Goal: Information Seeking & Learning: Learn about a topic

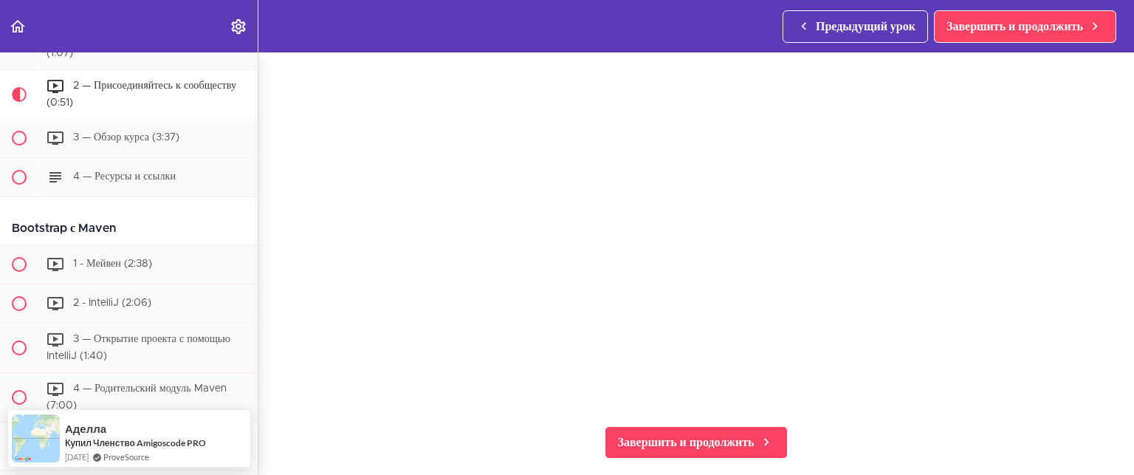
scroll to position [692, 0]
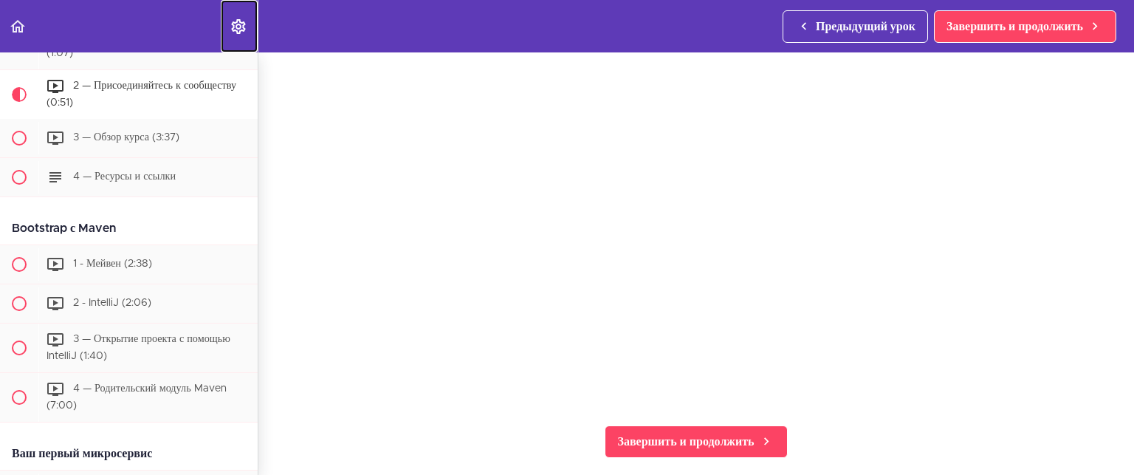
click at [231, 23] on icon "Меню настроек" at bounding box center [239, 27] width 18 height 18
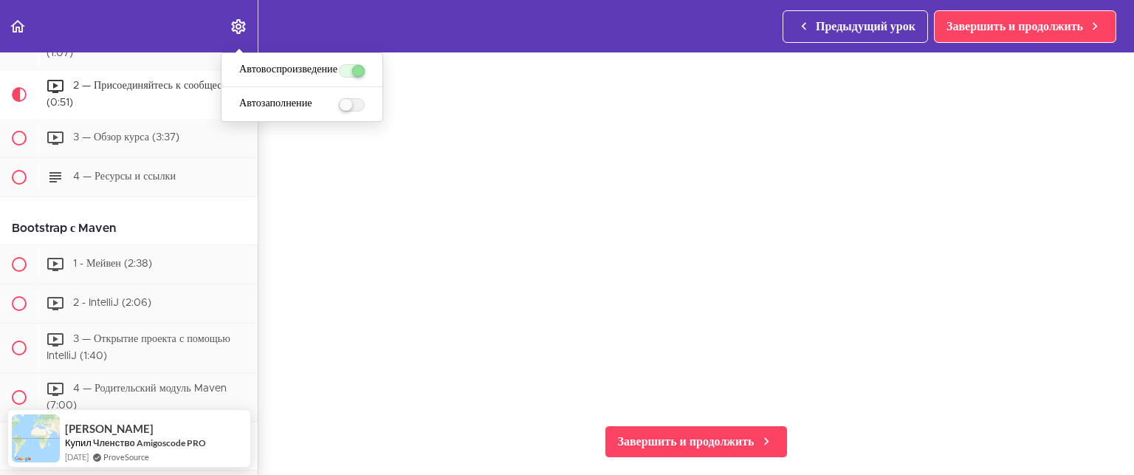
click at [348, 107] on label "пункт меню" at bounding box center [352, 104] width 26 height 13
click at [348, 107] on input "Автозаполнение" at bounding box center [344, 106] width 10 height 10
checkbox input "true"
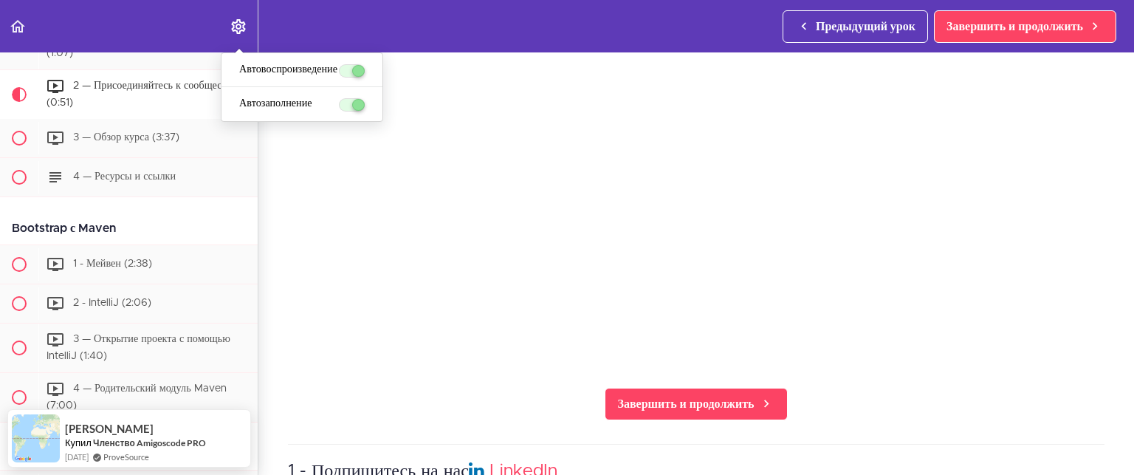
scroll to position [766, 0]
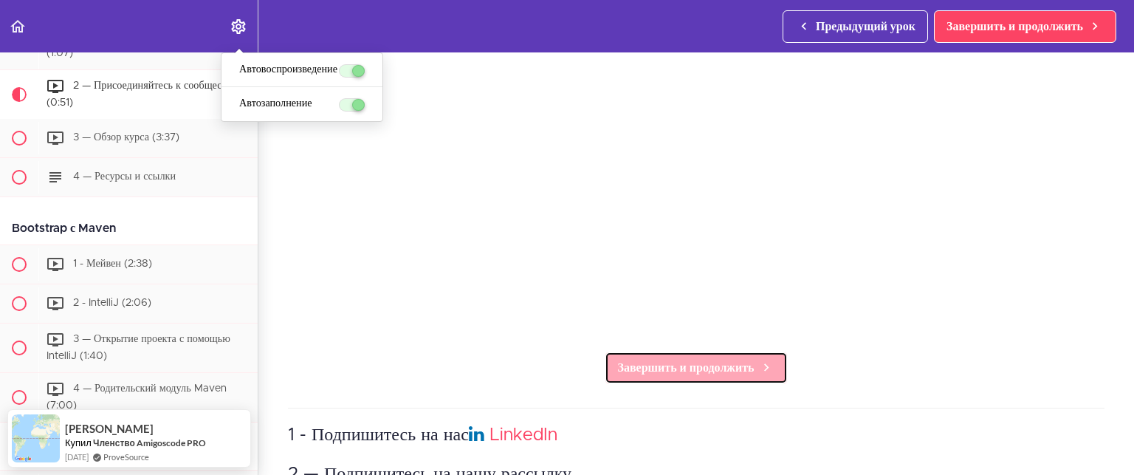
click at [685, 365] on font "Завершить и продолжить" at bounding box center [685, 368] width 137 height 12
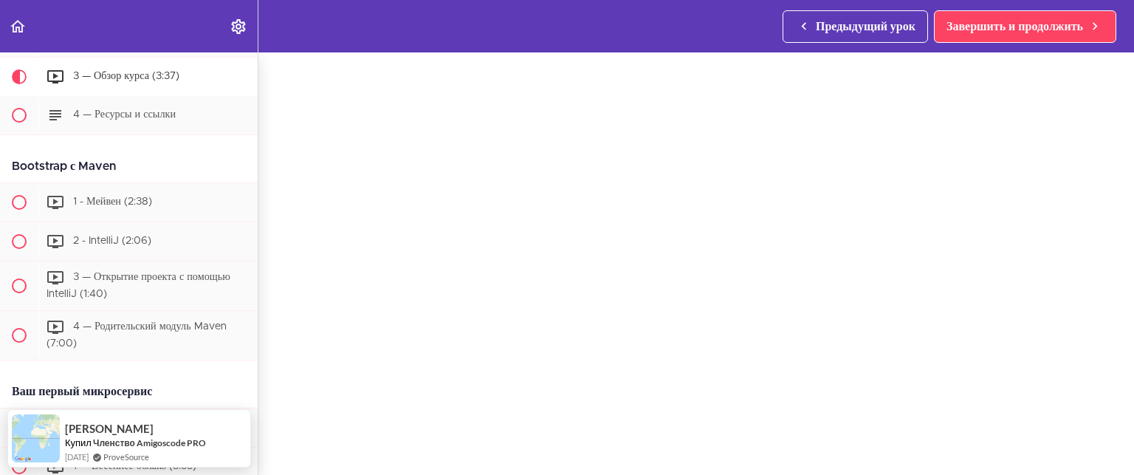
scroll to position [160, 0]
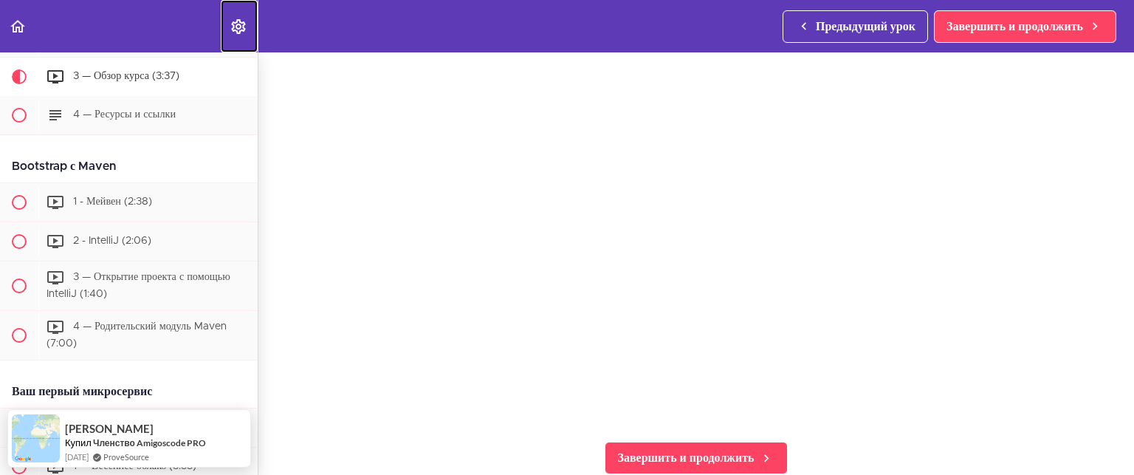
click at [243, 29] on icon "Меню настроек" at bounding box center [239, 27] width 18 height 18
